Goal: Navigation & Orientation: Find specific page/section

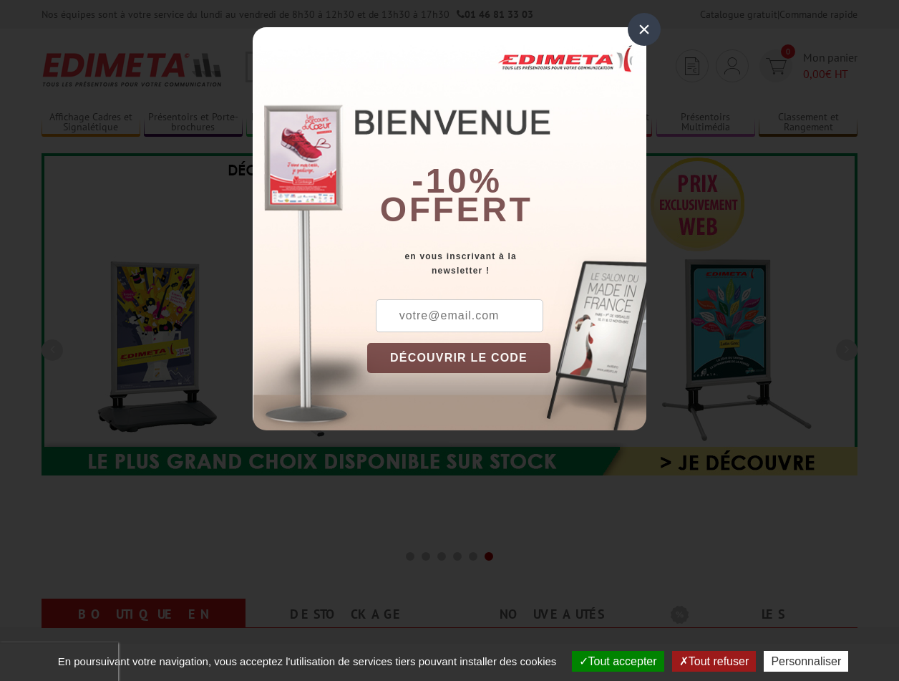
click at [611, 661] on button "Tout accepter" at bounding box center [618, 661] width 92 height 21
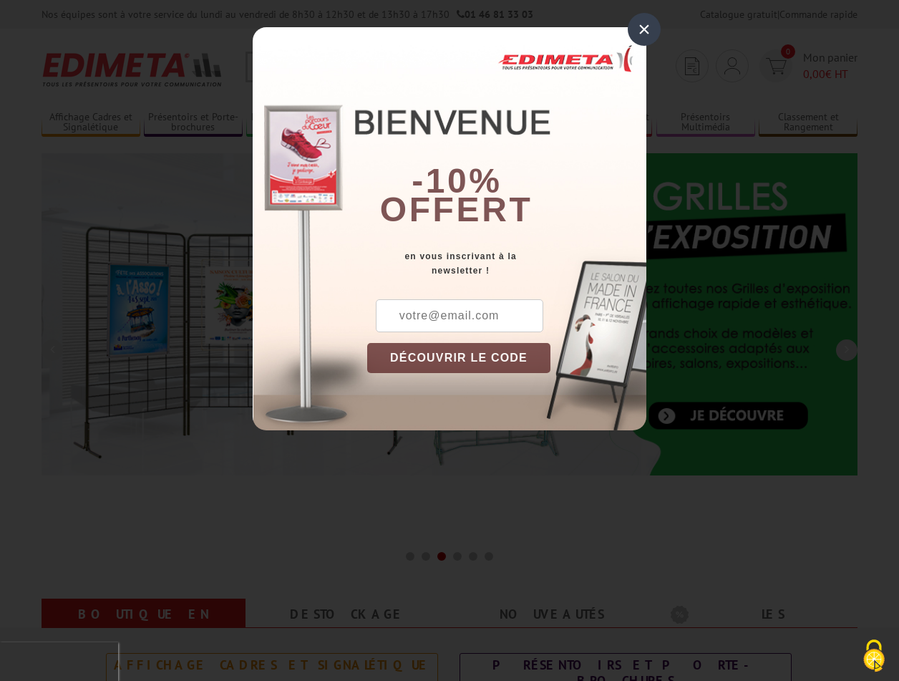
click at [644, 29] on div "×" at bounding box center [644, 29] width 33 height 33
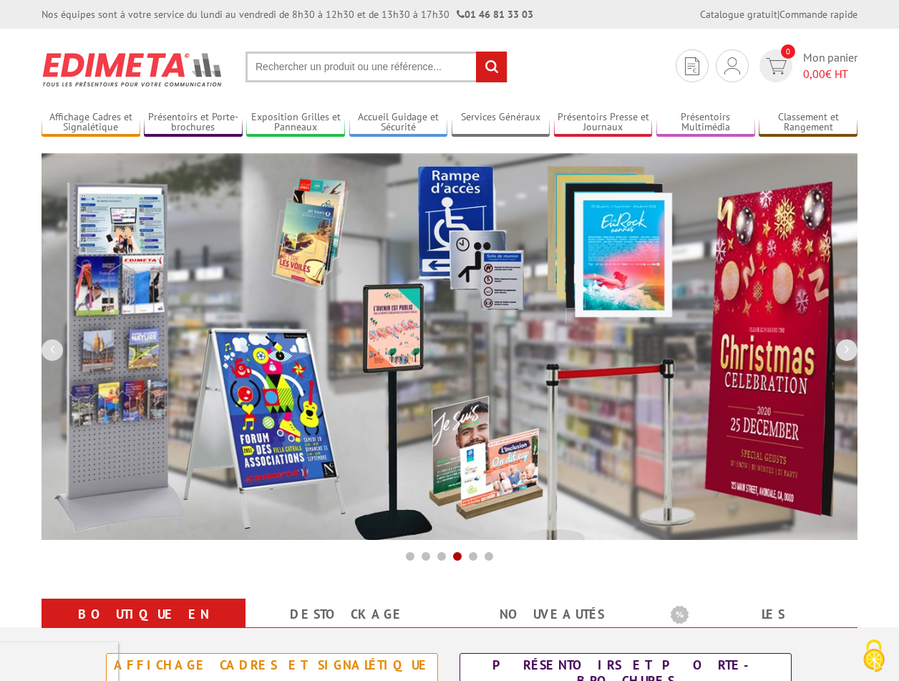
click at [0, 0] on div "Nos équipes sont à votre service du [DATE] au [DATE] de 8h30 à 12h30 et de 13h3…" at bounding box center [449, 14] width 899 height 29
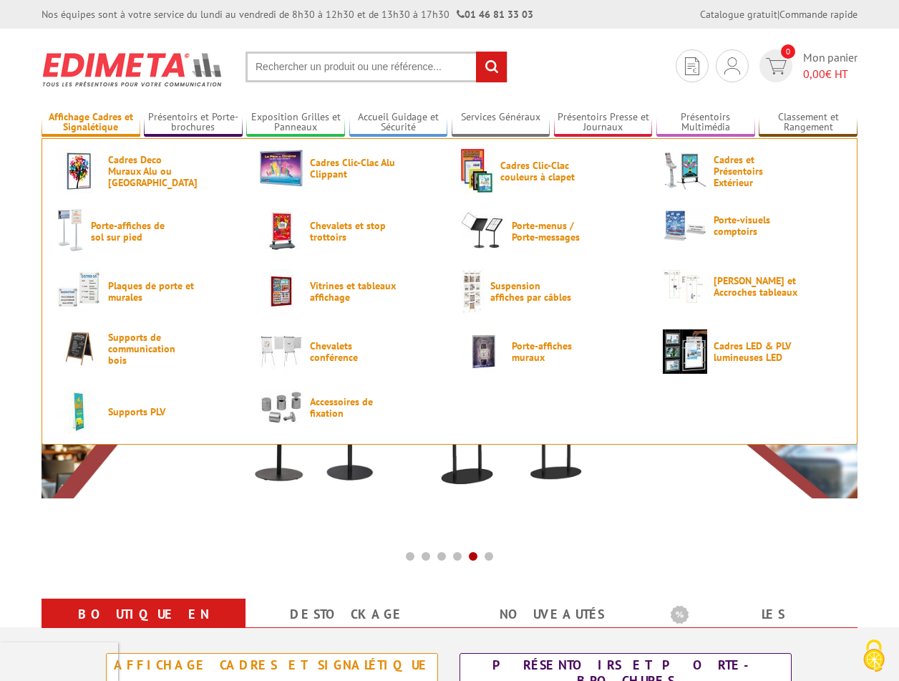
click at [90, 122] on link "Affichage Cadres et Signalétique" at bounding box center [91, 123] width 99 height 24
